Goal: Task Accomplishment & Management: Complete application form

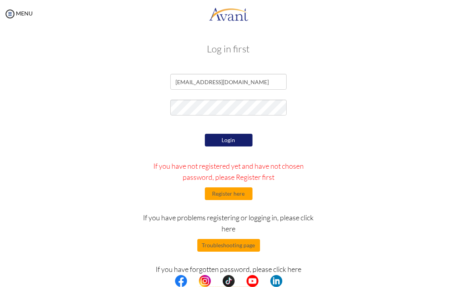
click at [235, 141] on button "Login" at bounding box center [229, 140] width 48 height 13
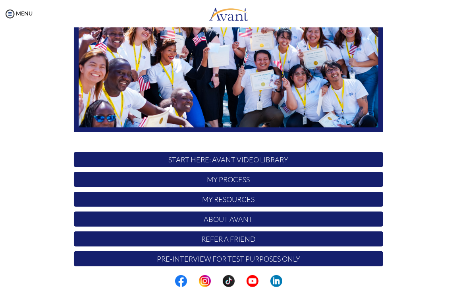
scroll to position [116, 0]
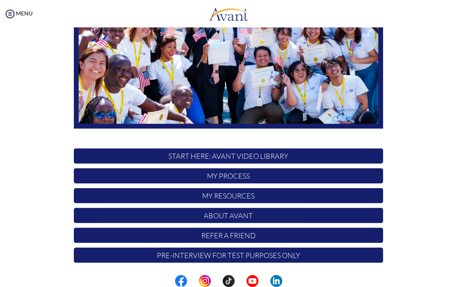
click at [168, 259] on p "Pre-Interview for test purposes only" at bounding box center [228, 255] width 309 height 15
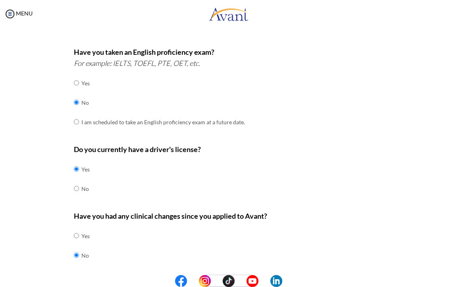
scroll to position [220, 0]
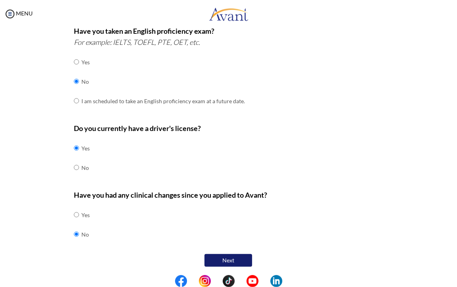
click at [205, 257] on button "Next" at bounding box center [229, 260] width 48 height 13
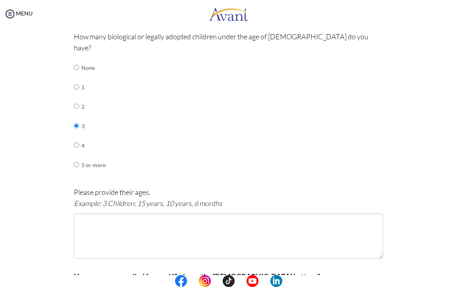
scroll to position [348, 0]
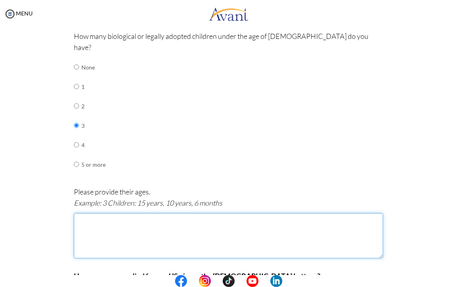
click at [178, 213] on textarea at bounding box center [228, 235] width 309 height 45
type textarea "O"
click at [178, 222] on textarea at bounding box center [228, 235] width 309 height 45
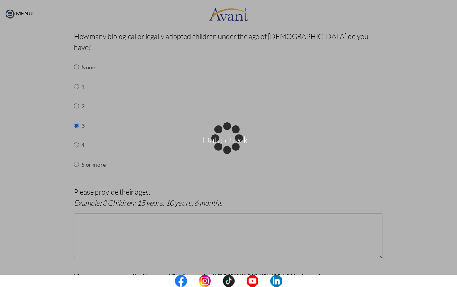
click at [234, 149] on div "Data check..." at bounding box center [228, 143] width 11 height 11
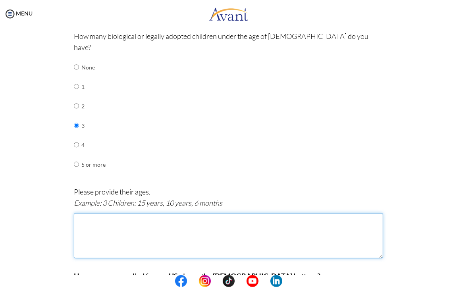
click at [276, 222] on textarea at bounding box center [228, 235] width 309 height 45
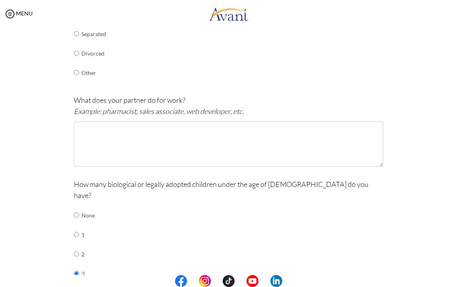
scroll to position [195, 0]
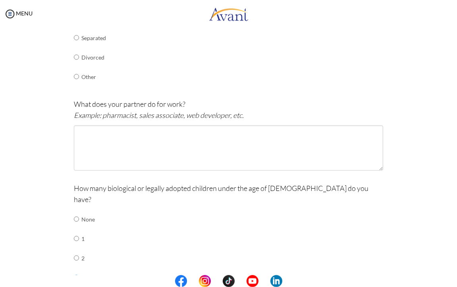
type textarea "11 years, 7 years and 4 years."
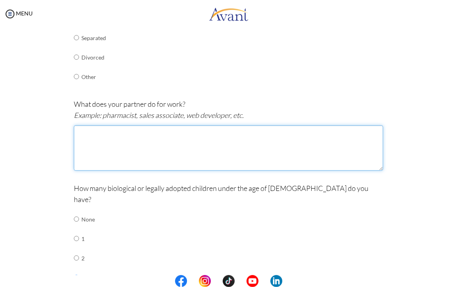
click at [150, 155] on textarea at bounding box center [228, 148] width 309 height 45
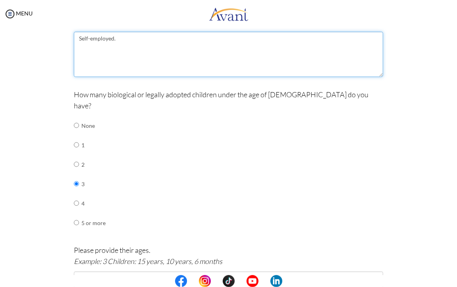
scroll to position [288, 0]
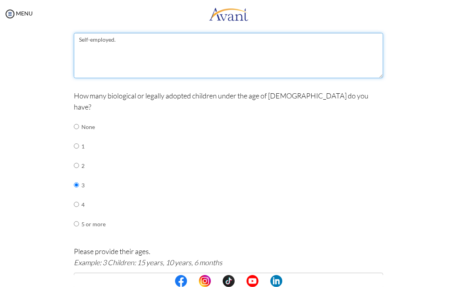
click at [125, 39] on textarea "Self-employed." at bounding box center [228, 55] width 309 height 45
type textarea "S"
paste textarea "My husband is self-employed and operates a transport business, specializing in …"
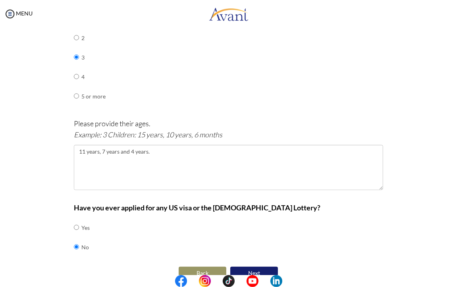
scroll to position [418, 0]
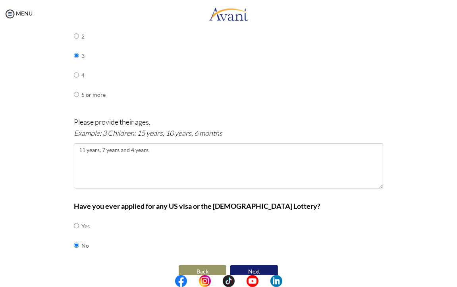
type textarea "My husband is self-employed and operates a transport business, specializing in …"
click at [242, 265] on button "Next" at bounding box center [254, 271] width 48 height 13
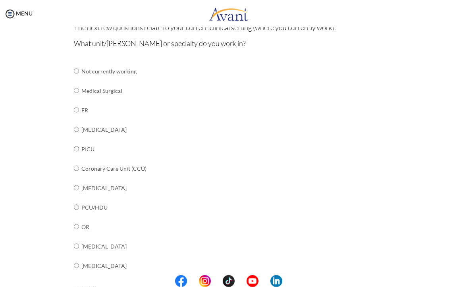
scroll to position [62, 0]
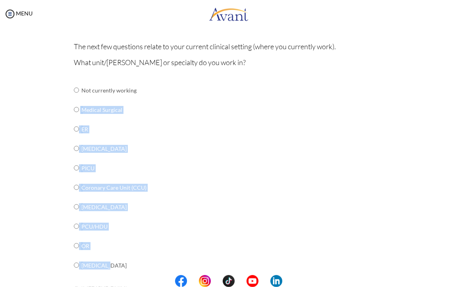
drag, startPoint x: 77, startPoint y: 109, endPoint x: 109, endPoint y: 263, distance: 157.4
click at [109, 263] on tbody "Not currently working Medical Surgical ER [GEOGRAPHIC_DATA] [GEOGRAPHIC_DATA] C…" at bounding box center [140, 275] width 132 height 389
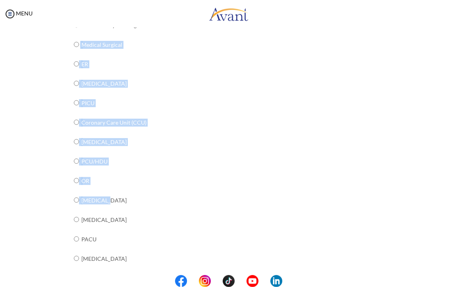
scroll to position [124, 0]
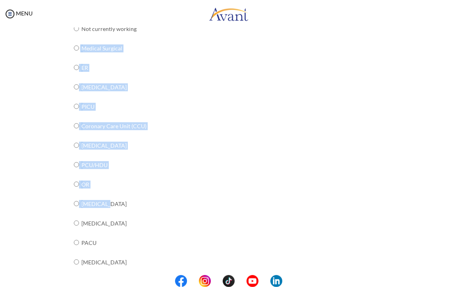
copy tbody "Medical Surgical ER [MEDICAL_DATA] PICU Coronary Care Unit (CCU) [MEDICAL_DATA]…"
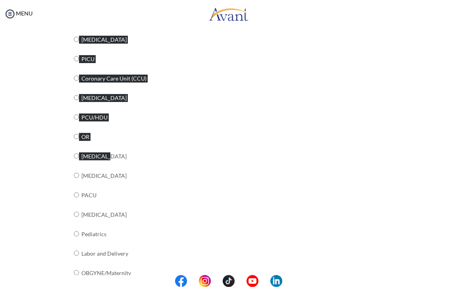
scroll to position [288, 0]
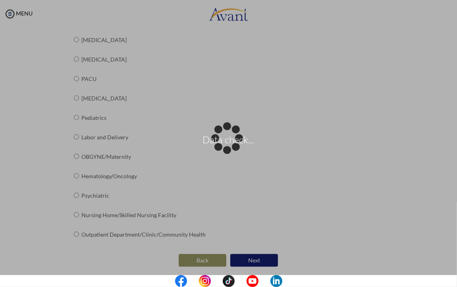
drag, startPoint x: 70, startPoint y: 59, endPoint x: 119, endPoint y: 90, distance: 57.5
click at [223, 138] on div "Data check..." at bounding box center [228, 143] width 11 height 11
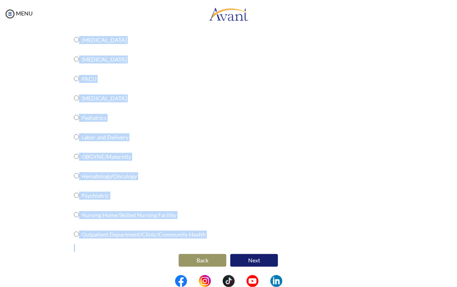
drag, startPoint x: 66, startPoint y: 56, endPoint x: 201, endPoint y: 276, distance: 257.9
click at [201, 276] on body "Maintenance break. Please come back in 2 hours. MENU My Status What is the next…" at bounding box center [228, 143] width 457 height 287
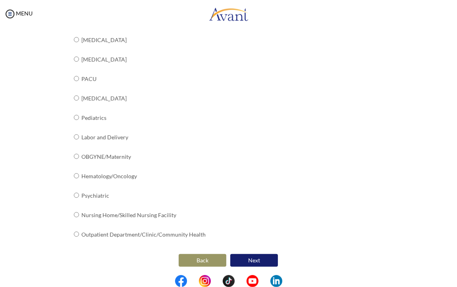
click at [115, 101] on td "[MEDICAL_DATA]" at bounding box center [143, 98] width 124 height 19
drag, startPoint x: 64, startPoint y: 36, endPoint x: 202, endPoint y: 231, distance: 238.3
click at [202, 231] on div "Are you currently in school now? Yes No Have you taken the NCLEX-RN exam before…" at bounding box center [228, 25] width 385 height 488
copy div
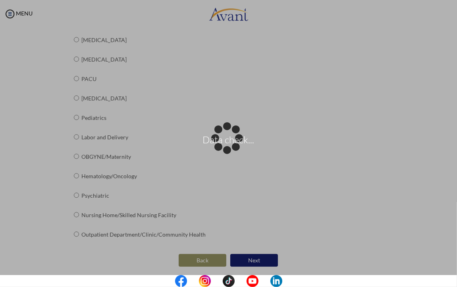
click at [223, 149] on div "Data check..." at bounding box center [228, 143] width 11 height 11
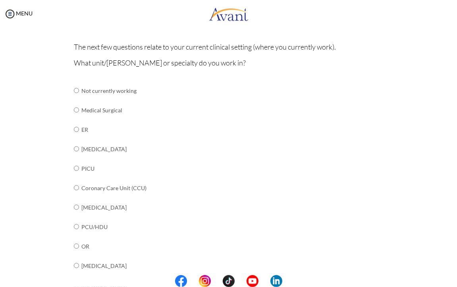
scroll to position [54, 0]
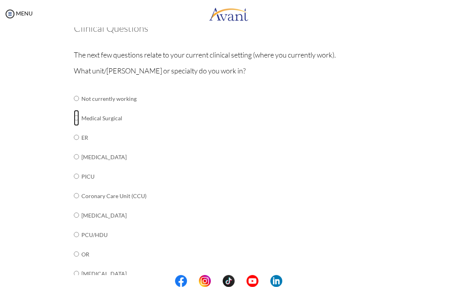
click at [74, 117] on input "radio" at bounding box center [76, 118] width 5 height 16
radio input "true"
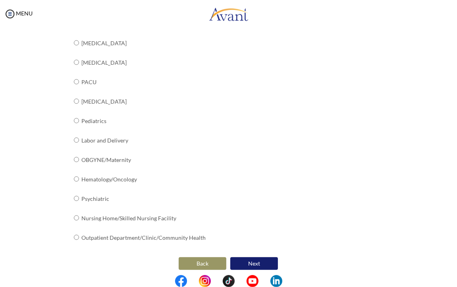
scroll to position [288, 0]
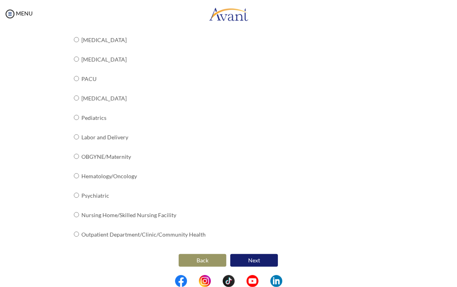
click at [259, 263] on button "Next" at bounding box center [254, 260] width 48 height 13
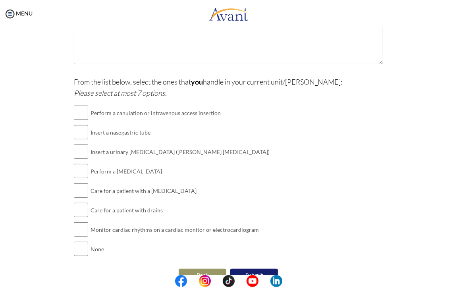
scroll to position [188, 0]
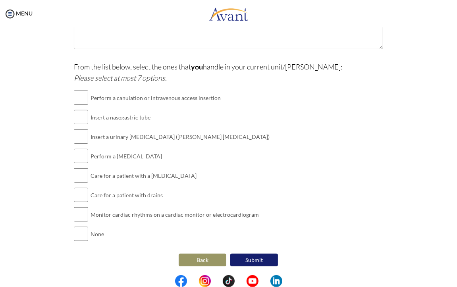
click at [186, 261] on button "Back" at bounding box center [203, 260] width 48 height 13
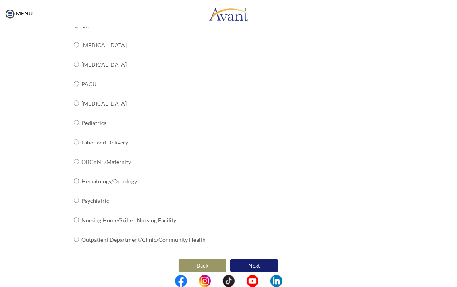
scroll to position [283, 0]
